Goal: Task Accomplishment & Management: Use online tool/utility

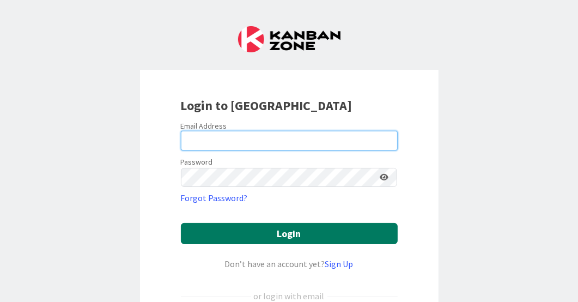
type input "[EMAIL_ADDRESS][DOMAIN_NAME]"
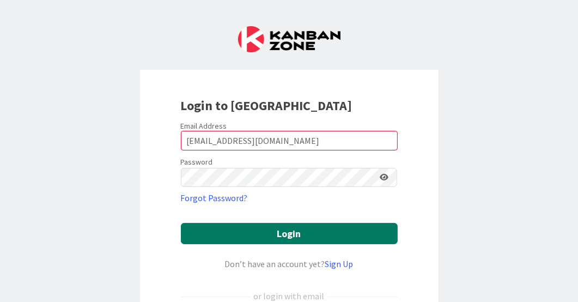
click at [269, 230] on button "Login" at bounding box center [289, 233] width 217 height 21
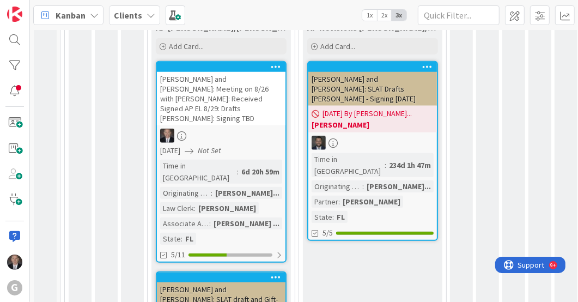
scroll to position [615, 0]
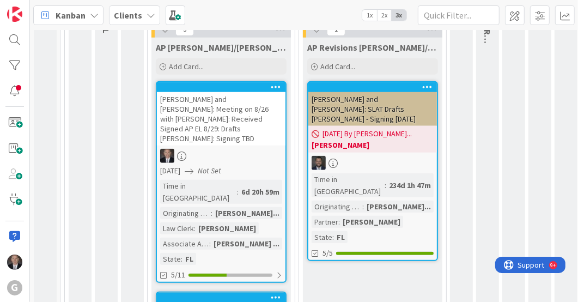
click at [221, 149] on div at bounding box center [221, 156] width 128 height 14
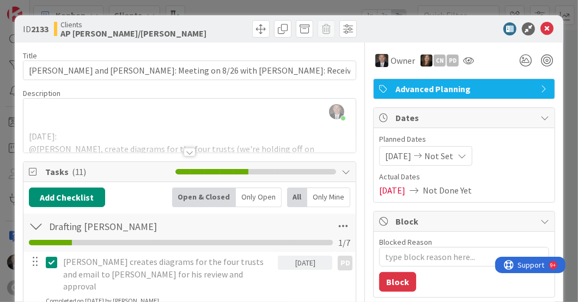
click at [186, 150] on div at bounding box center [189, 152] width 12 height 9
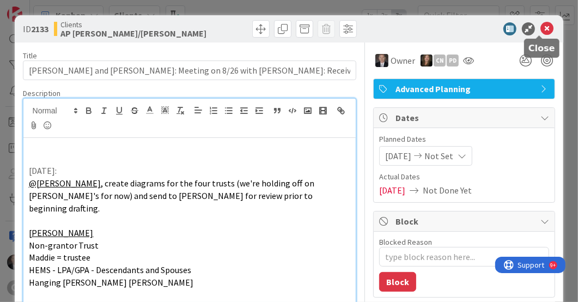
click at [540, 28] on icon at bounding box center [546, 28] width 13 height 13
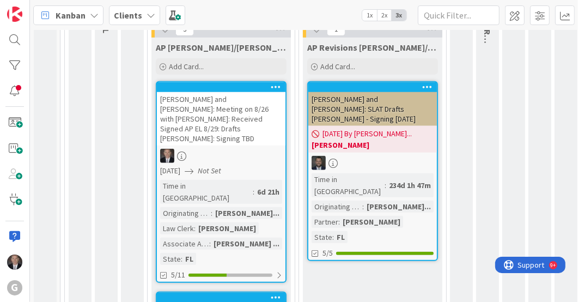
click at [250, 149] on div at bounding box center [221, 156] width 128 height 14
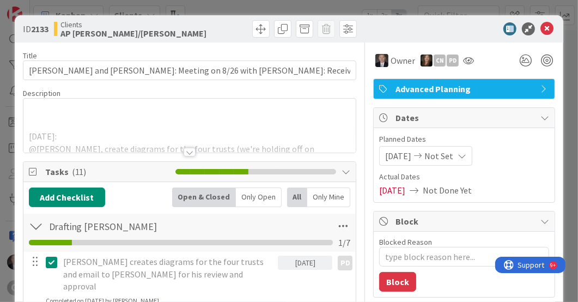
type textarea "x"
click at [209, 106] on div "[DATE]: @[PERSON_NAME] , create diagrams for the four trusts (we're holding off…" at bounding box center [189, 126] width 333 height 54
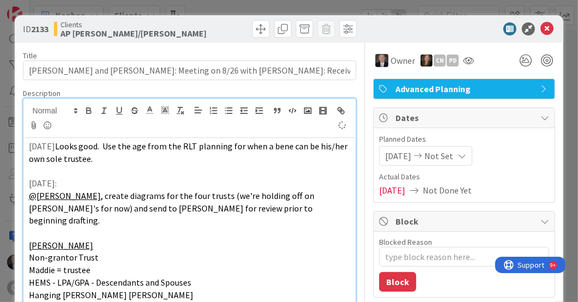
click at [60, 143] on span "Looks good. Use the age from the RLT planning for when a bene can be his/her ow…" at bounding box center [189, 151] width 321 height 23
click at [252, 251] on p "Non-grantor Trust" at bounding box center [190, 257] width 322 height 13
click at [77, 144] on span "Looks good. Use the age from the RLT planning for when a bene can be his/her ow…" at bounding box center [183, 151] width 308 height 23
click at [174, 159] on p "[DATE] BG: Diagrams look good. Use the age from the RLT planning for when a ben…" at bounding box center [190, 152] width 322 height 25
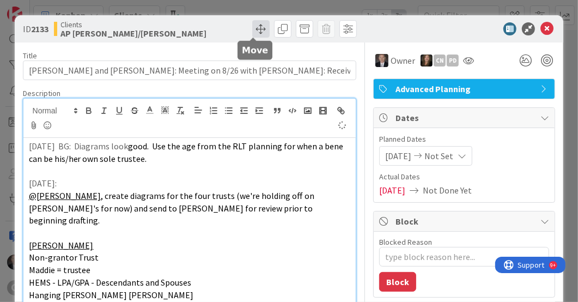
click at [255, 27] on span at bounding box center [260, 28] width 17 height 17
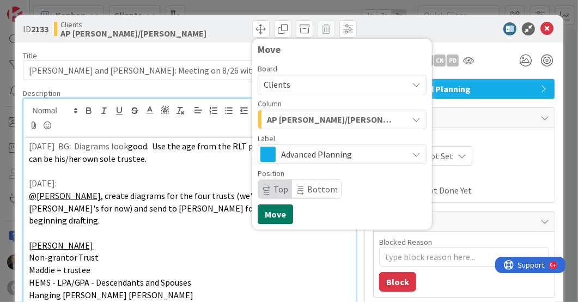
click at [266, 216] on button "Move" at bounding box center [275, 214] width 35 height 20
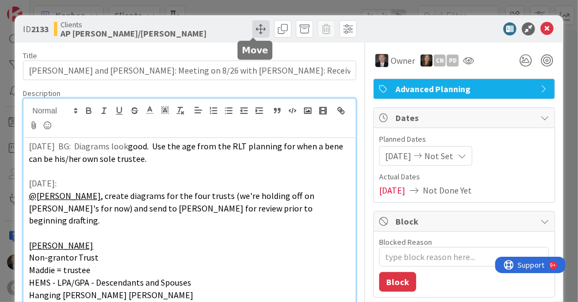
click at [252, 32] on span at bounding box center [260, 28] width 17 height 17
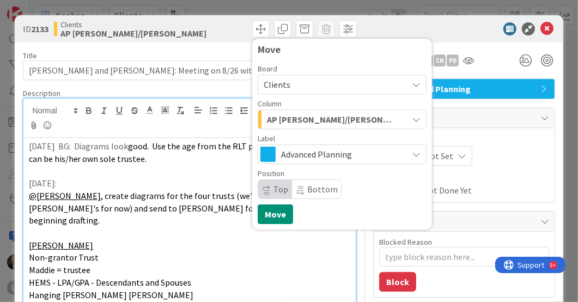
click at [412, 118] on icon "button" at bounding box center [416, 119] width 9 height 9
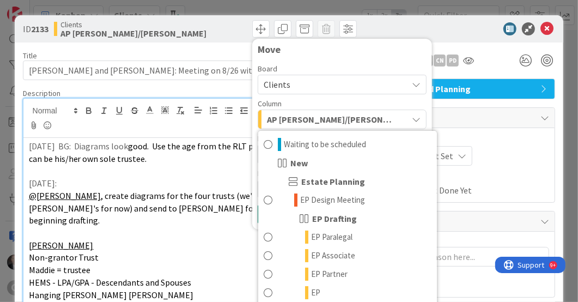
type textarea "x"
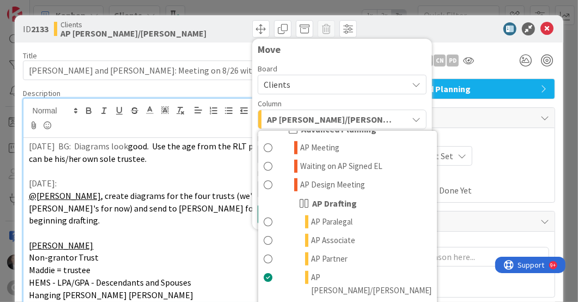
scroll to position [409, 0]
